Goal: Information Seeking & Learning: Find specific page/section

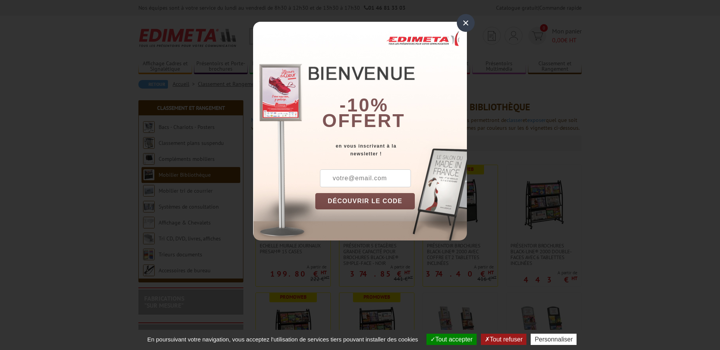
drag, startPoint x: 469, startPoint y: 22, endPoint x: 464, endPoint y: 24, distance: 5.3
click at [468, 22] on div "×" at bounding box center [466, 23] width 18 height 18
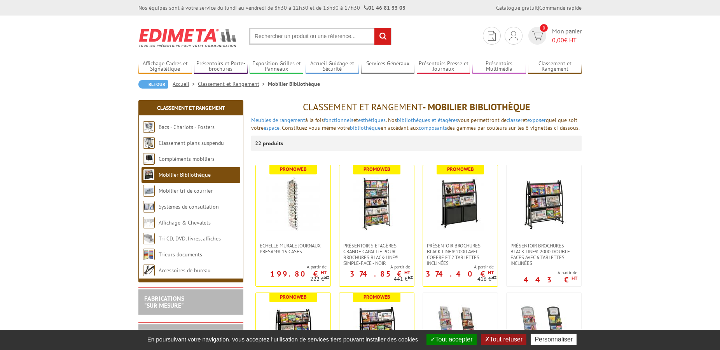
click at [293, 35] on input "text" at bounding box center [320, 36] width 142 height 17
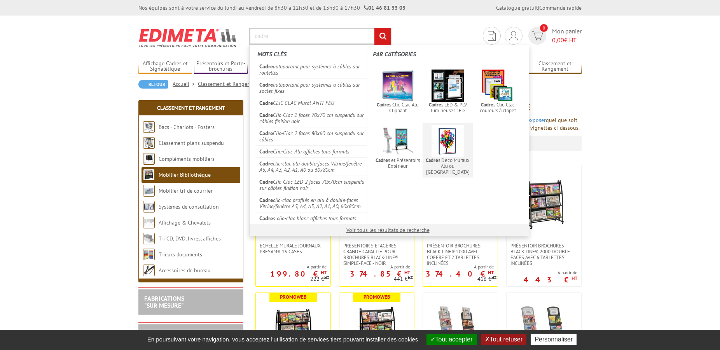
type input "cadre"
click at [448, 139] on img at bounding box center [447, 141] width 32 height 32
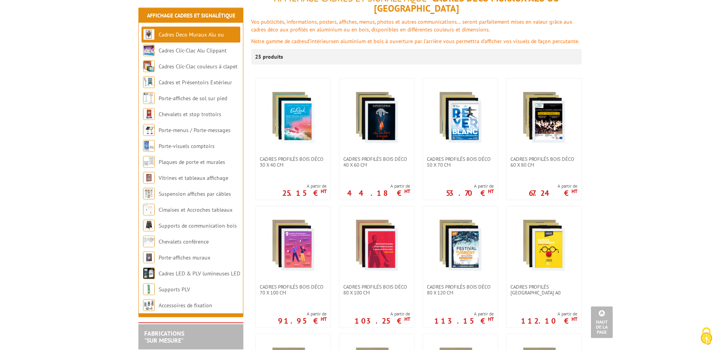
scroll to position [79, 0]
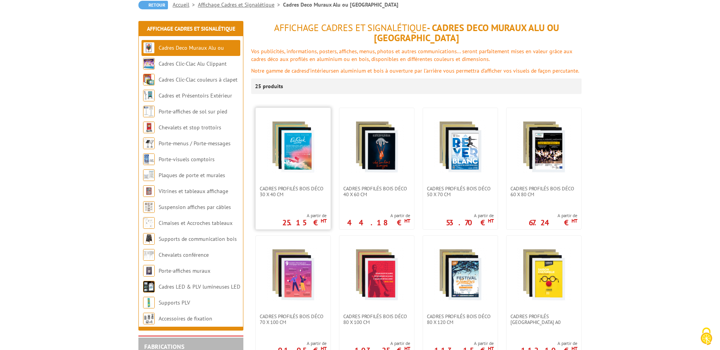
click at [313, 141] on img at bounding box center [293, 147] width 54 height 54
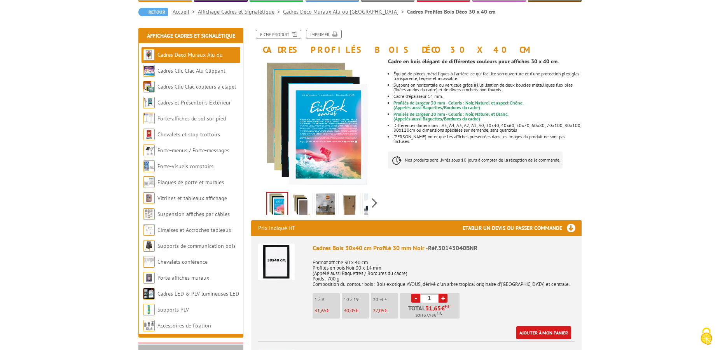
scroll to position [79, 0]
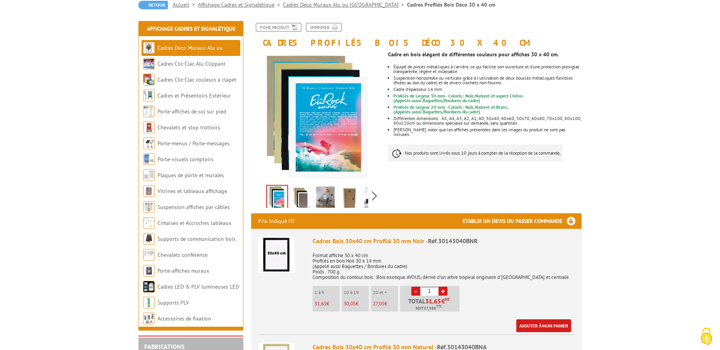
click at [297, 196] on img at bounding box center [301, 199] width 19 height 24
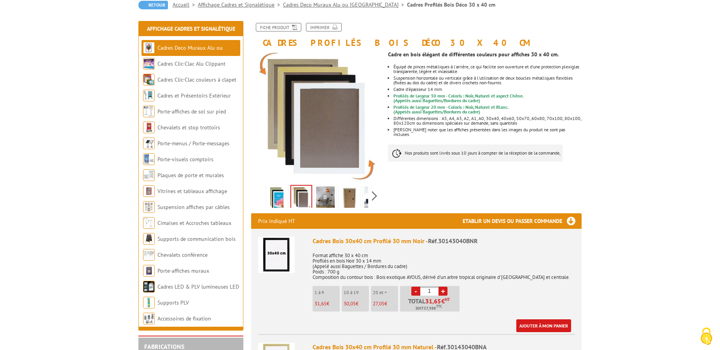
click at [321, 194] on img at bounding box center [325, 199] width 19 height 24
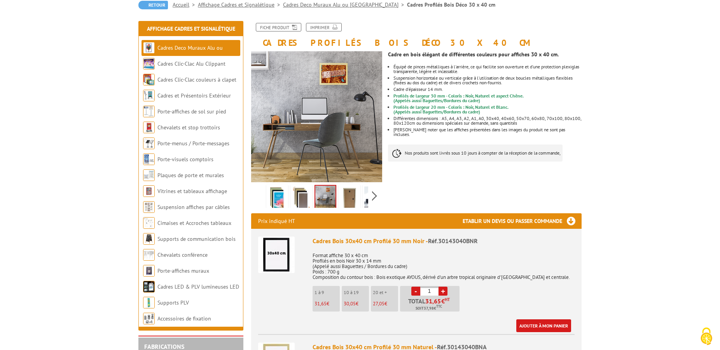
click at [350, 196] on img at bounding box center [349, 199] width 19 height 24
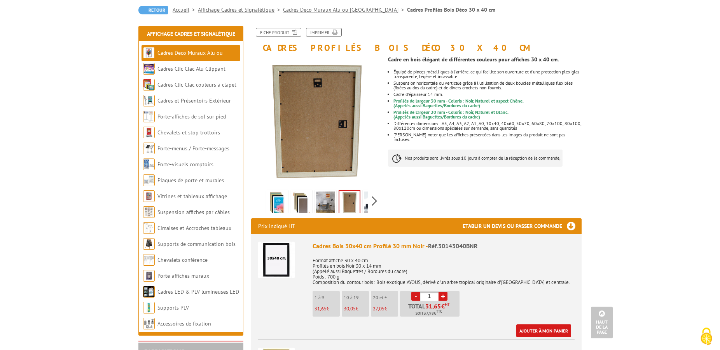
scroll to position [0, 0]
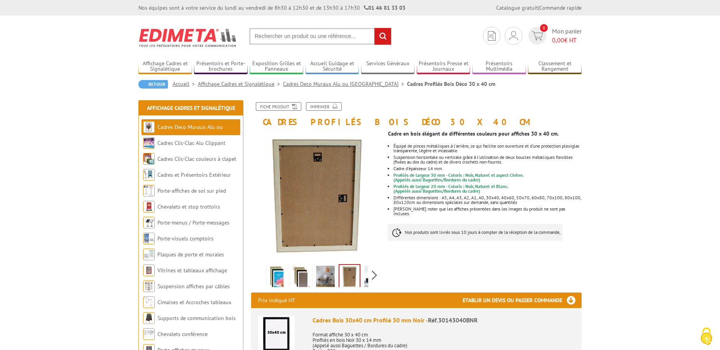
click at [285, 40] on input "text" at bounding box center [320, 36] width 142 height 17
type input "cadre verre"
click at [374, 28] on input "rechercher" at bounding box center [382, 36] width 17 height 17
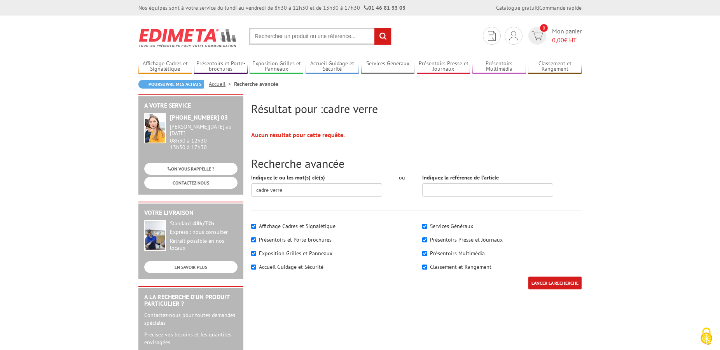
click at [271, 39] on input "text" at bounding box center [320, 36] width 142 height 17
type input "cadre avec verre"
click at [374, 28] on input "rechercher" at bounding box center [382, 36] width 17 height 17
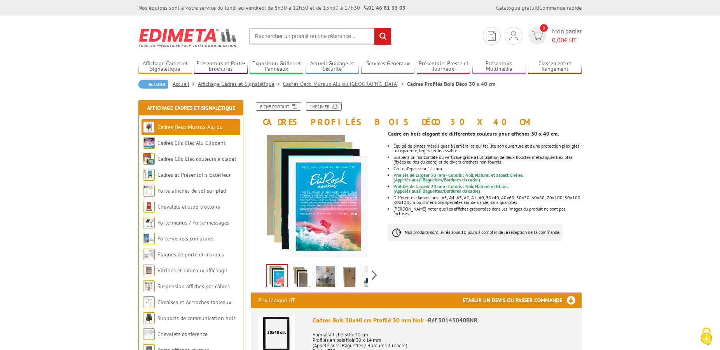
click at [298, 278] on img at bounding box center [301, 278] width 19 height 24
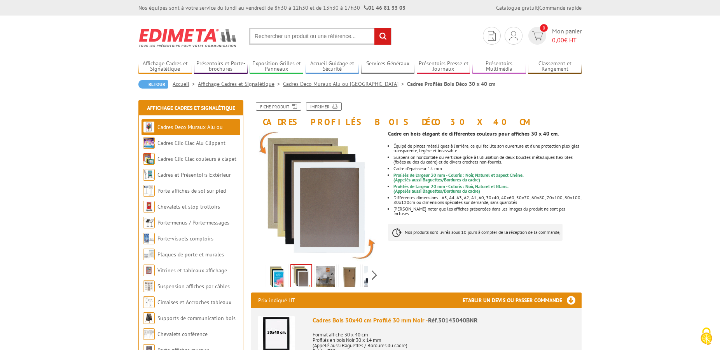
click at [324, 277] on img at bounding box center [325, 278] width 19 height 24
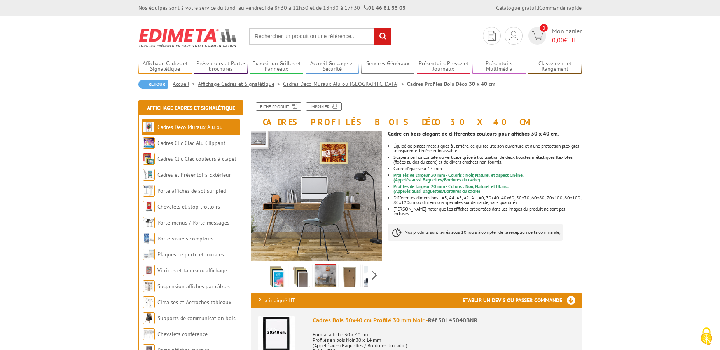
click at [349, 277] on img at bounding box center [349, 278] width 19 height 24
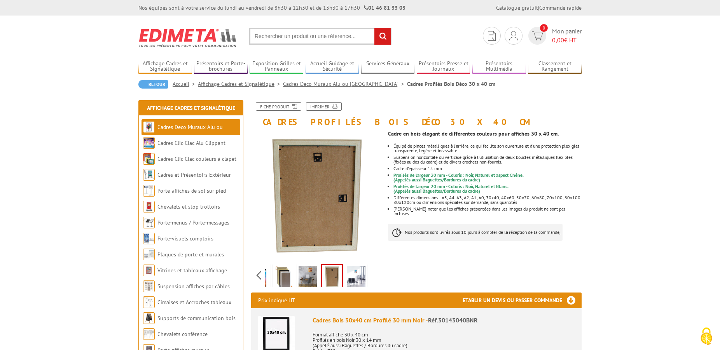
click at [373, 277] on div "Previous Next" at bounding box center [316, 275] width 131 height 27
click at [360, 276] on img at bounding box center [356, 278] width 19 height 24
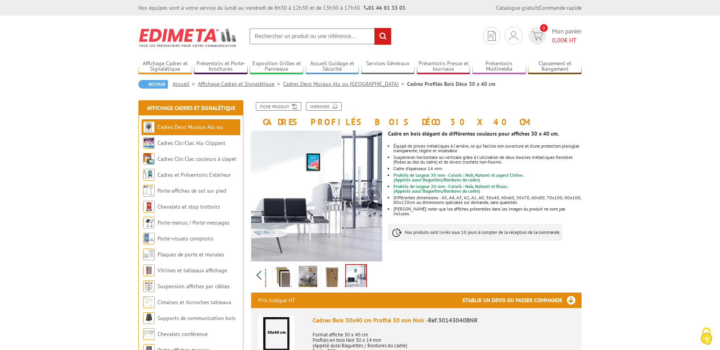
click at [330, 274] on img at bounding box center [332, 278] width 19 height 24
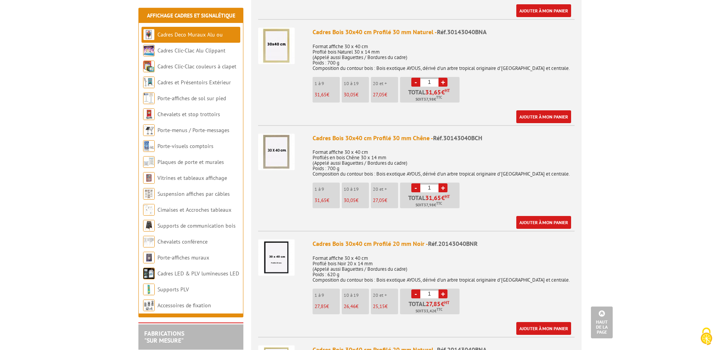
scroll to position [396, 0]
